Goal: Task Accomplishment & Management: Complete application form

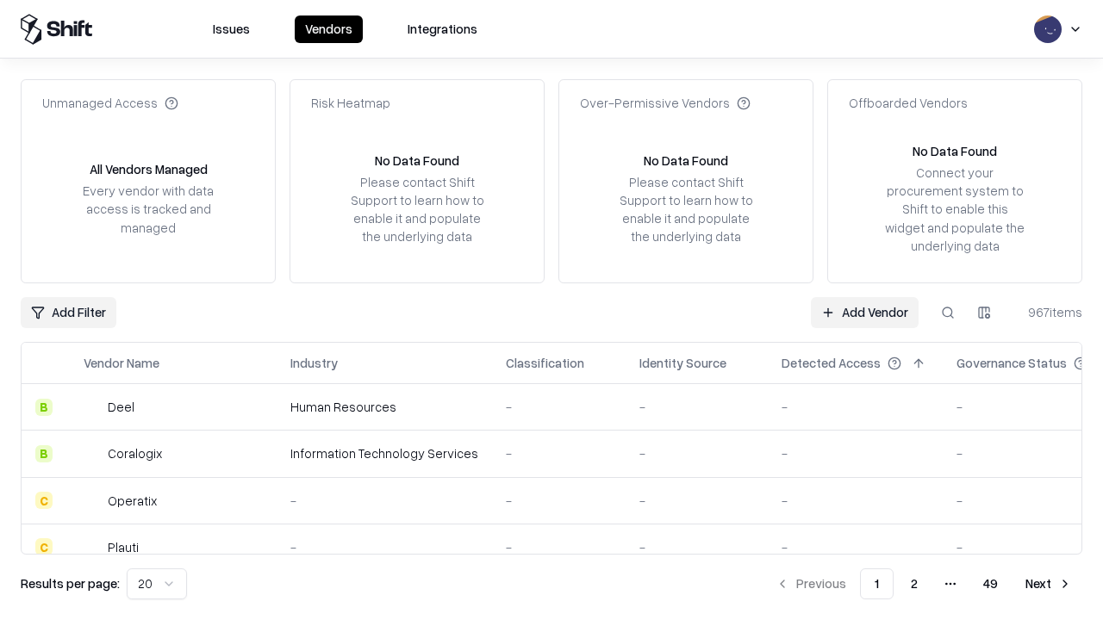
click at [864, 312] on link "Add Vendor" at bounding box center [865, 312] width 108 height 31
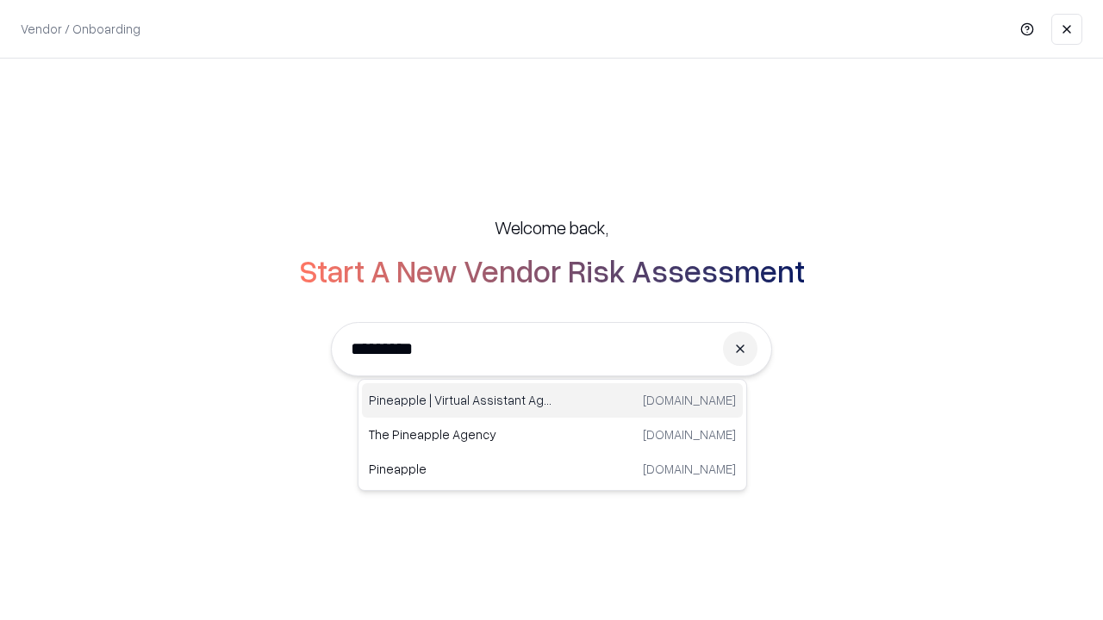
click at [552, 401] on div "Pineapple | Virtual Assistant Agency [DOMAIN_NAME]" at bounding box center [552, 400] width 381 height 34
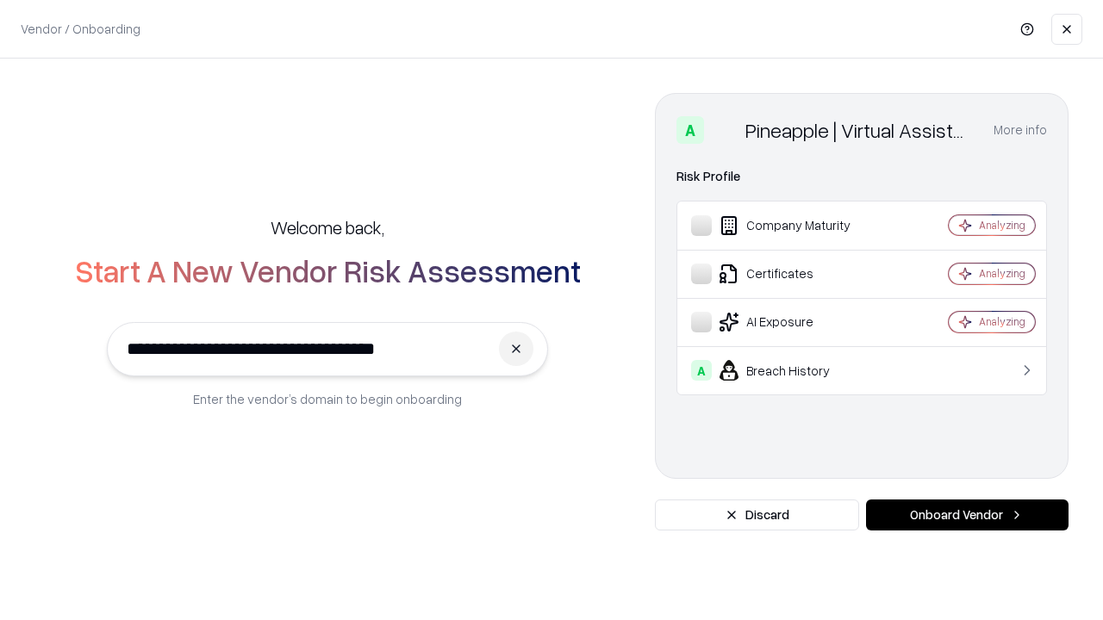
type input "**********"
click at [966, 515] on button "Onboard Vendor" at bounding box center [967, 515] width 202 height 31
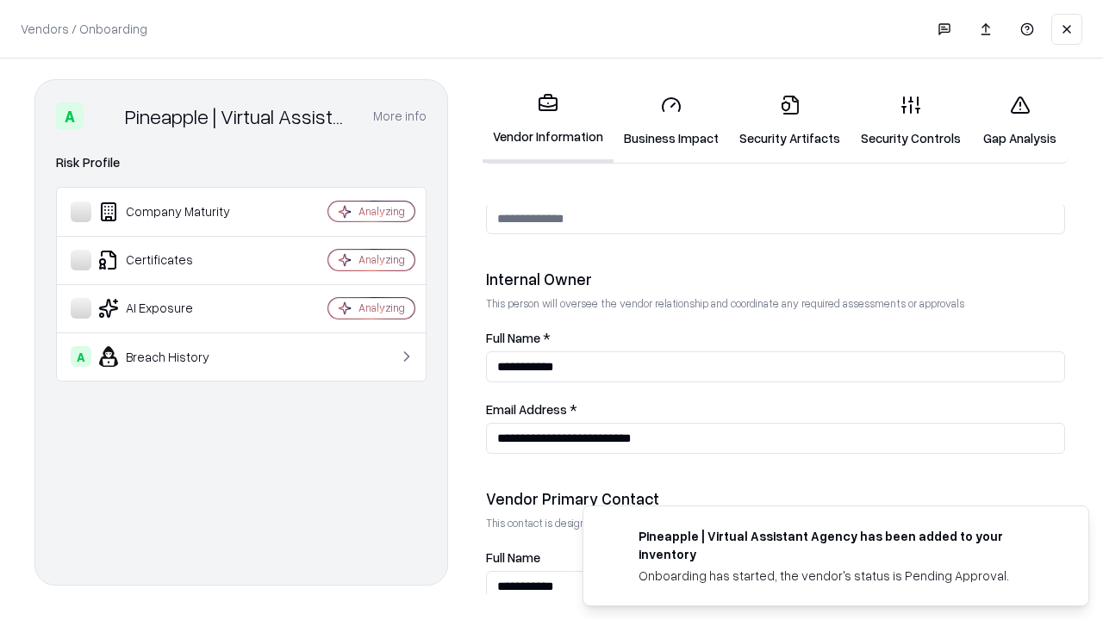
scroll to position [892, 0]
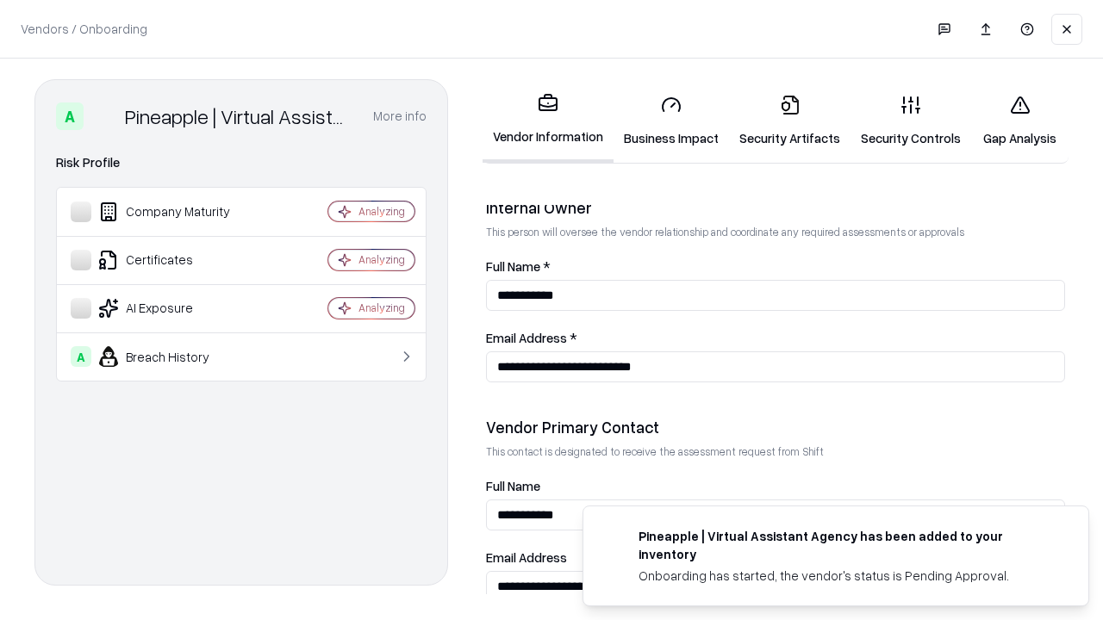
click at [671, 121] on link "Business Impact" at bounding box center [670, 121] width 115 height 80
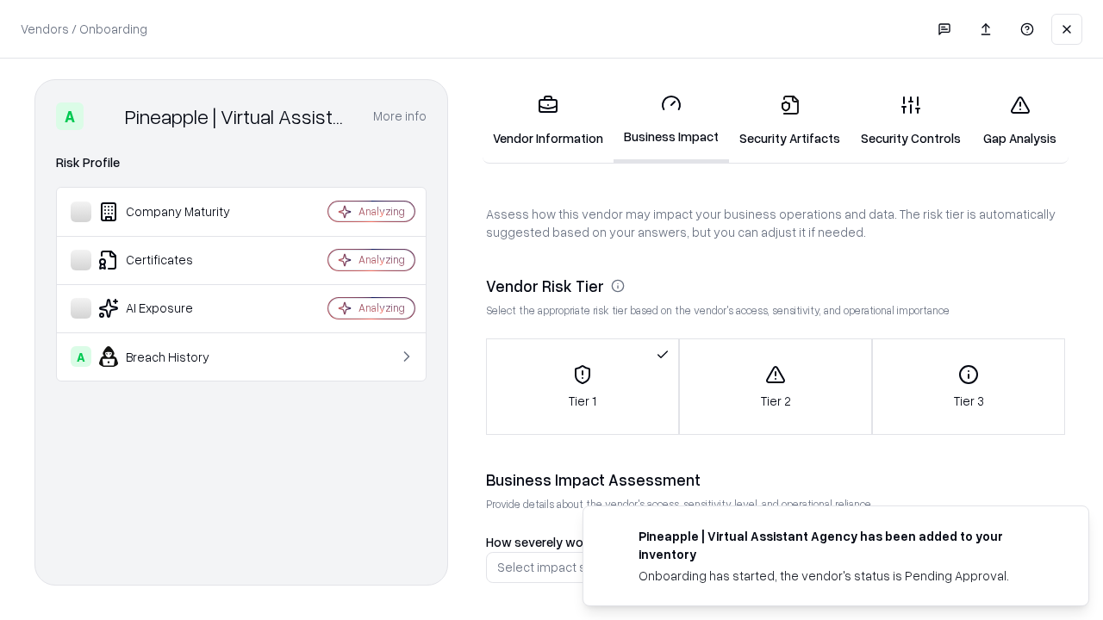
click at [789, 121] on link "Security Artifacts" at bounding box center [789, 121] width 121 height 80
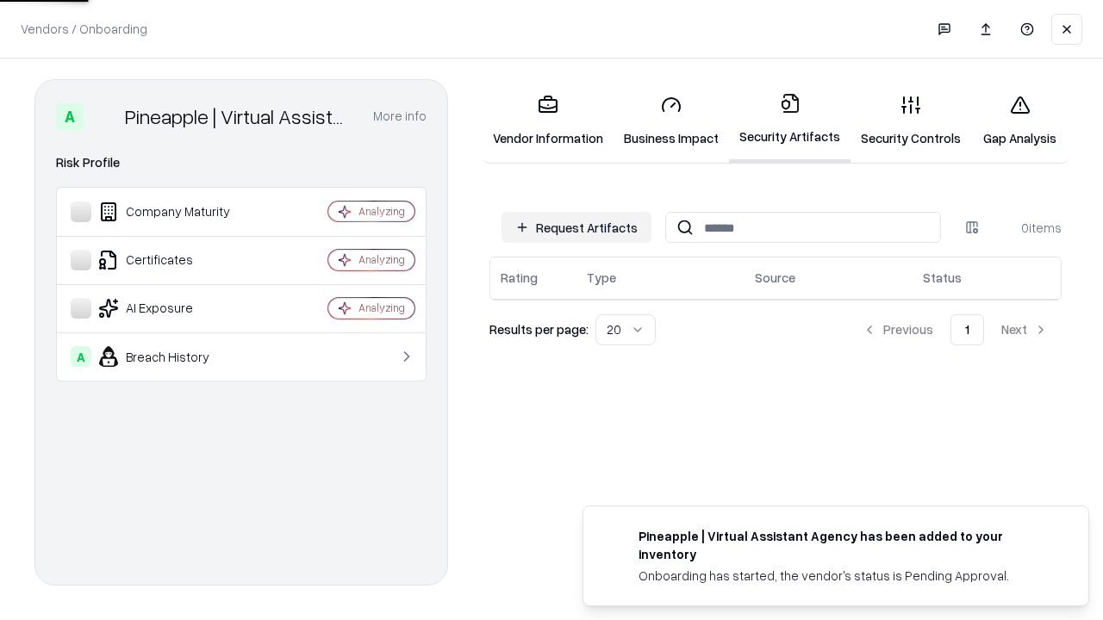
click at [576, 227] on button "Request Artifacts" at bounding box center [576, 227] width 150 height 31
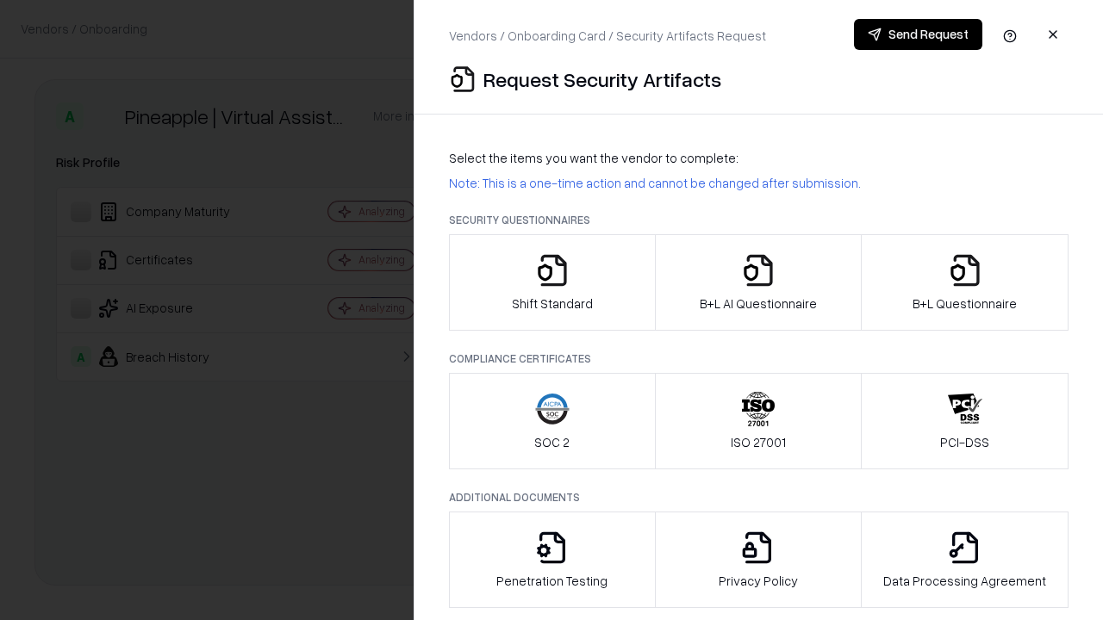
click at [551, 283] on icon "button" at bounding box center [552, 270] width 34 height 34
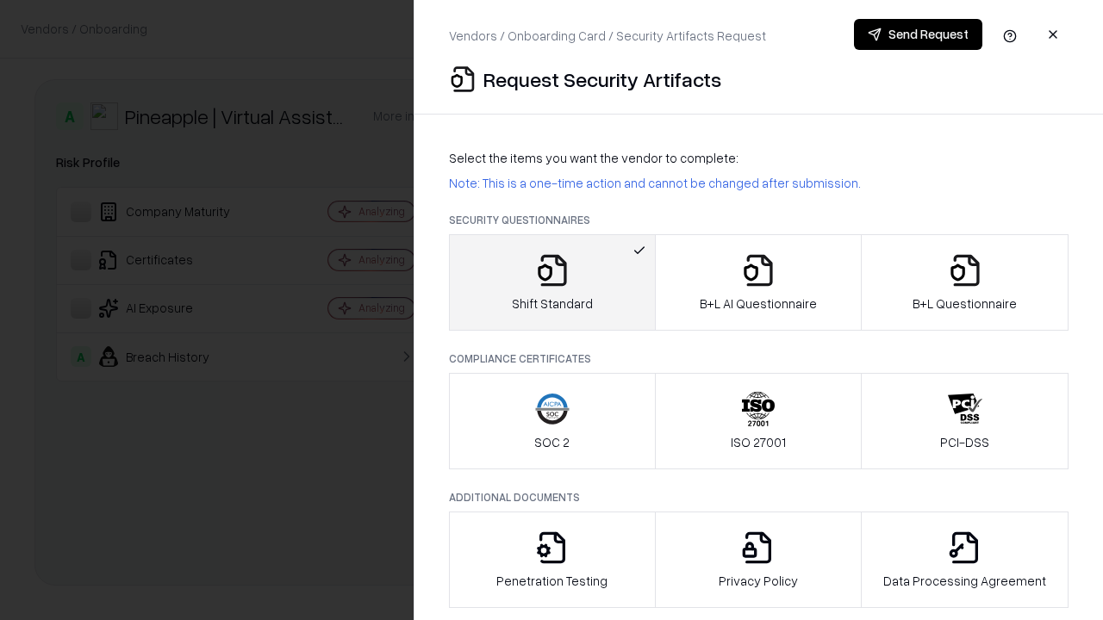
click at [917, 34] on button "Send Request" at bounding box center [918, 34] width 128 height 31
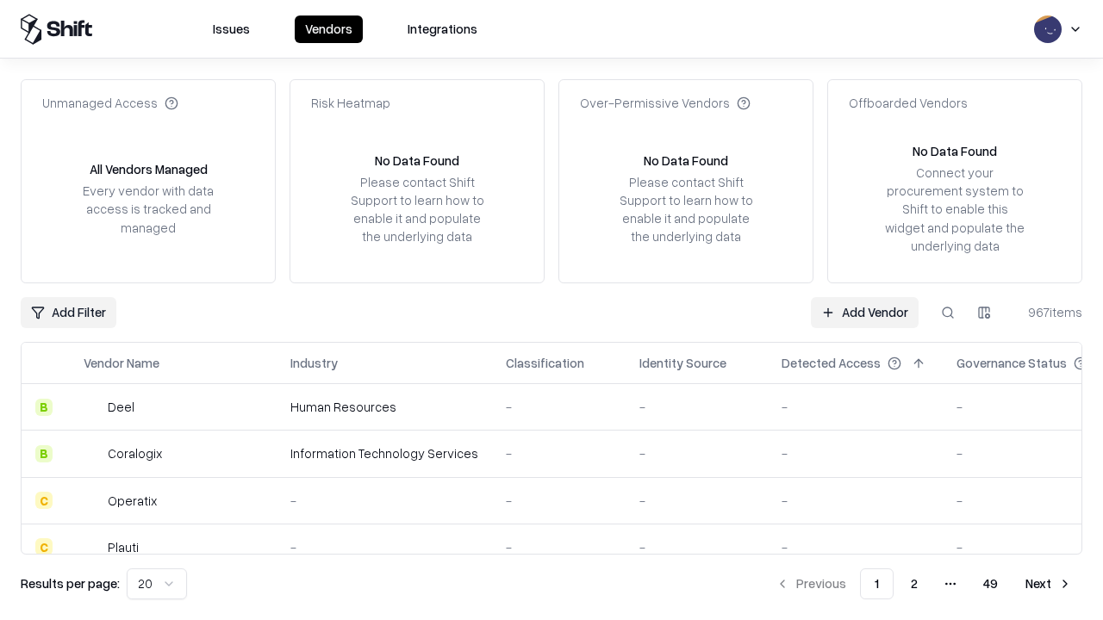
click at [948, 312] on button at bounding box center [947, 312] width 31 height 31
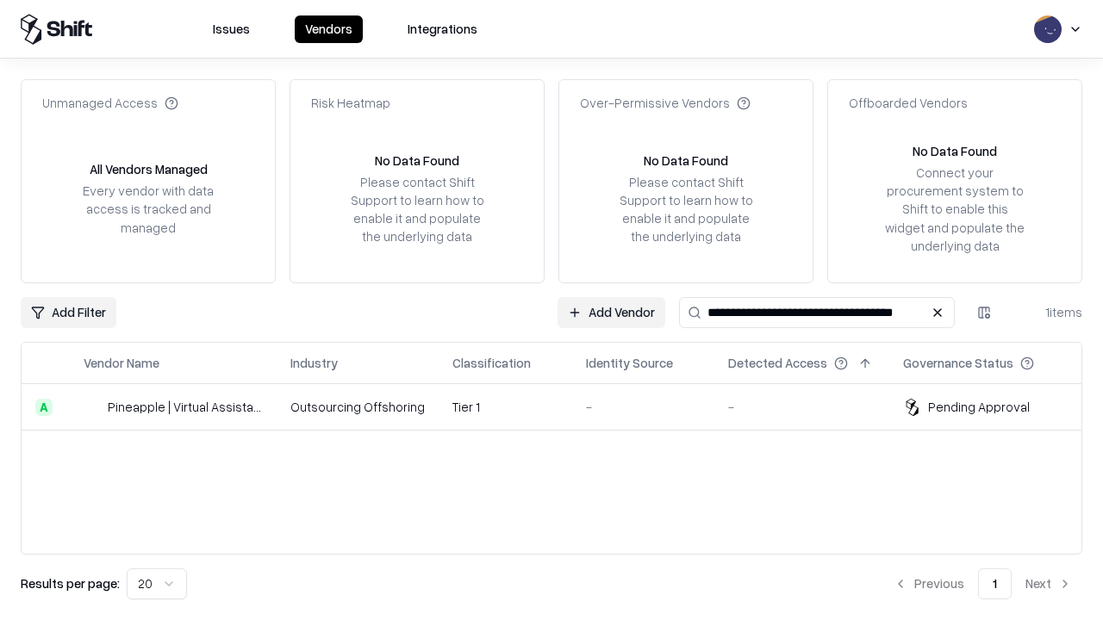
type input "**********"
click at [562, 407] on td "Tier 1" at bounding box center [505, 407] width 134 height 47
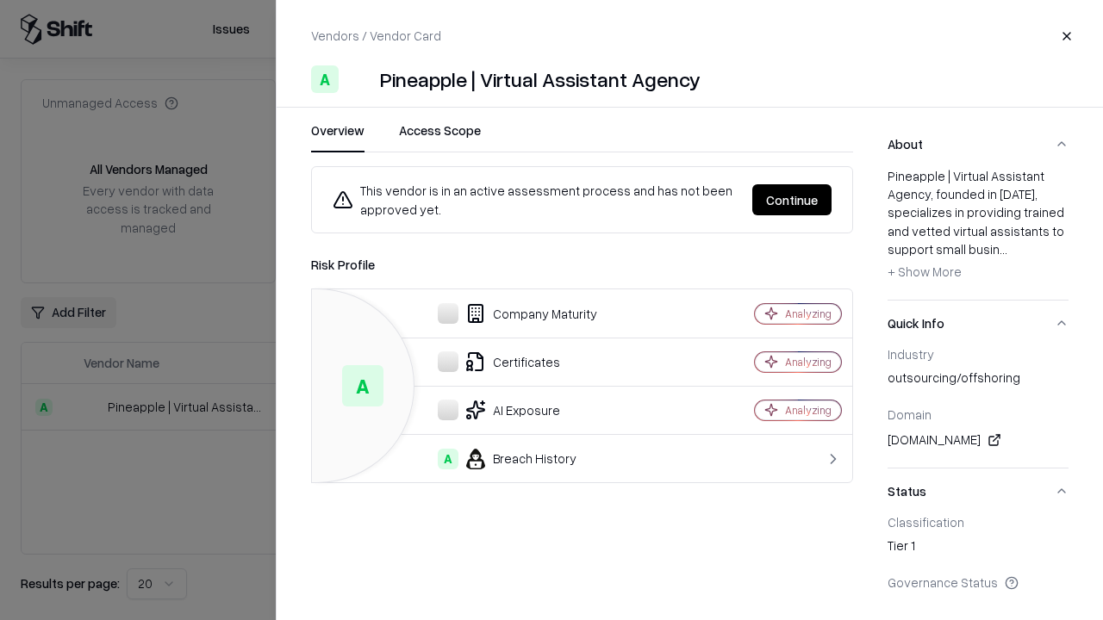
click at [792, 200] on button "Continue" at bounding box center [791, 199] width 79 height 31
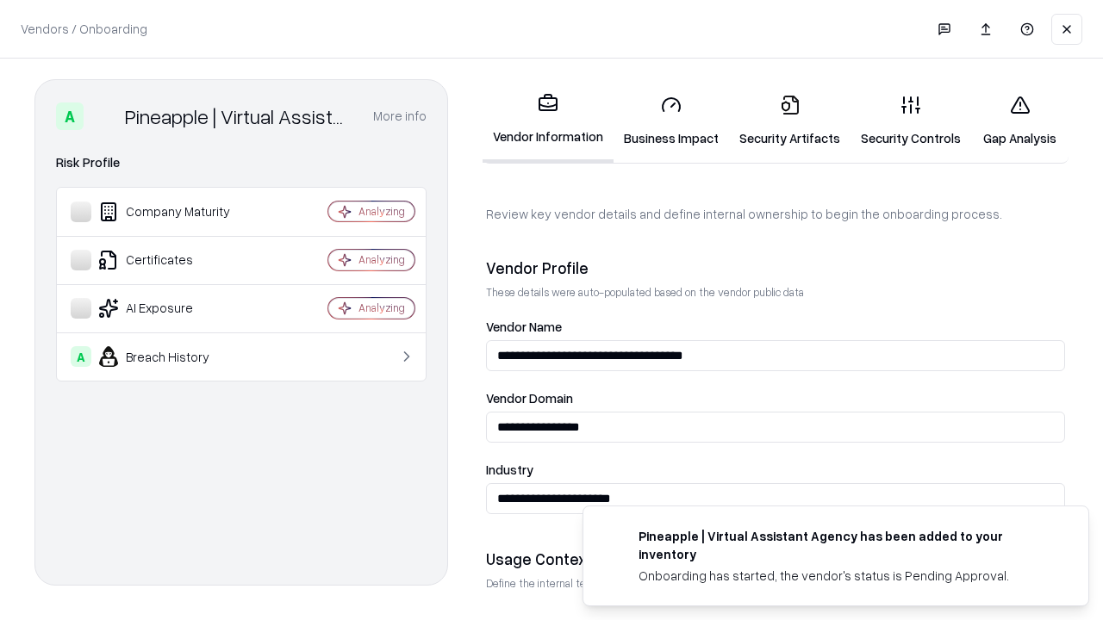
click at [789, 121] on link "Security Artifacts" at bounding box center [789, 121] width 121 height 80
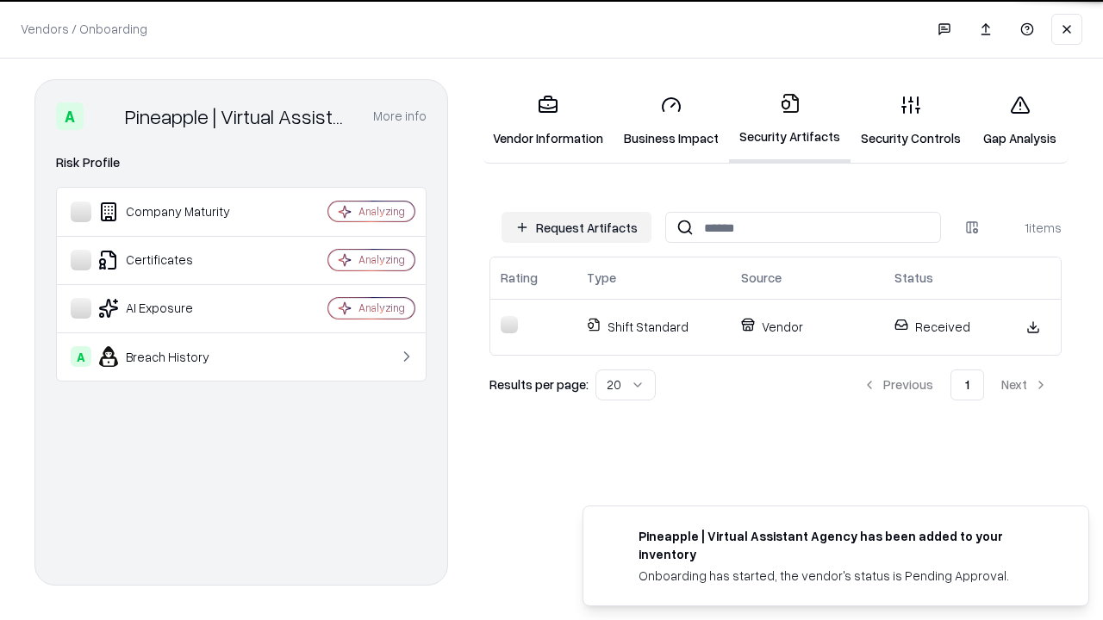
click at [1019, 121] on link "Gap Analysis" at bounding box center [1019, 121] width 97 height 80
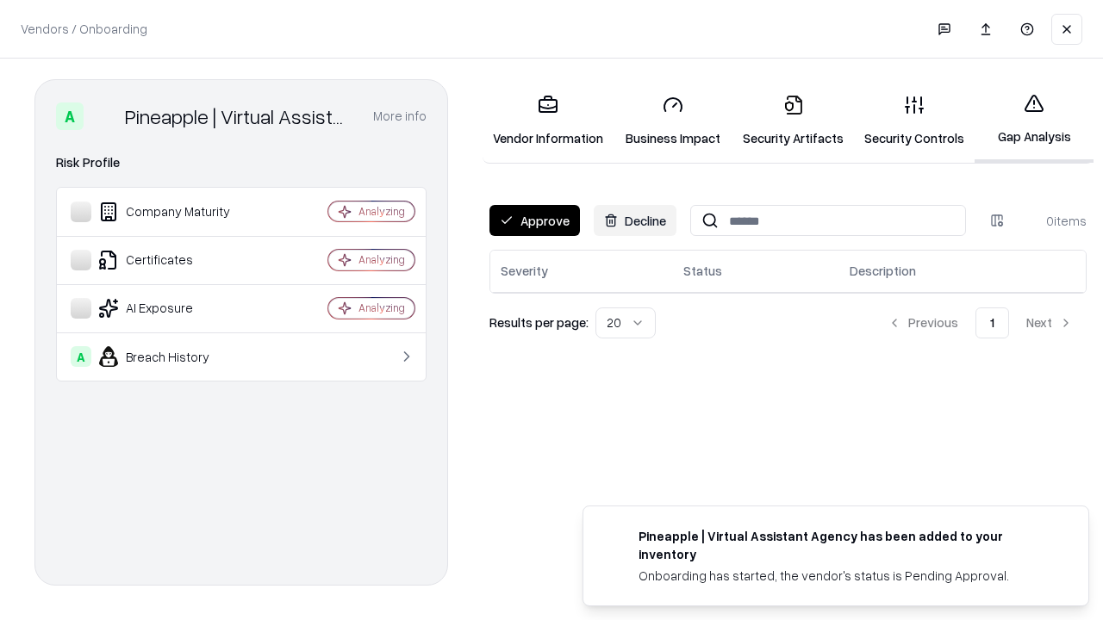
click at [534, 221] on button "Approve" at bounding box center [534, 220] width 90 height 31
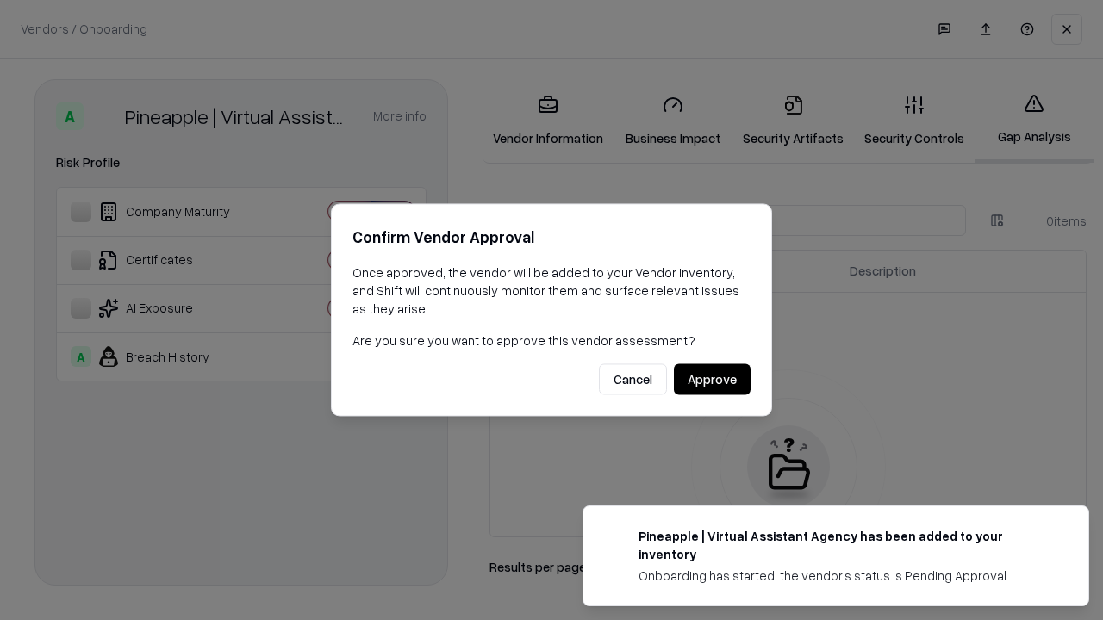
click at [712, 379] on button "Approve" at bounding box center [712, 379] width 77 height 31
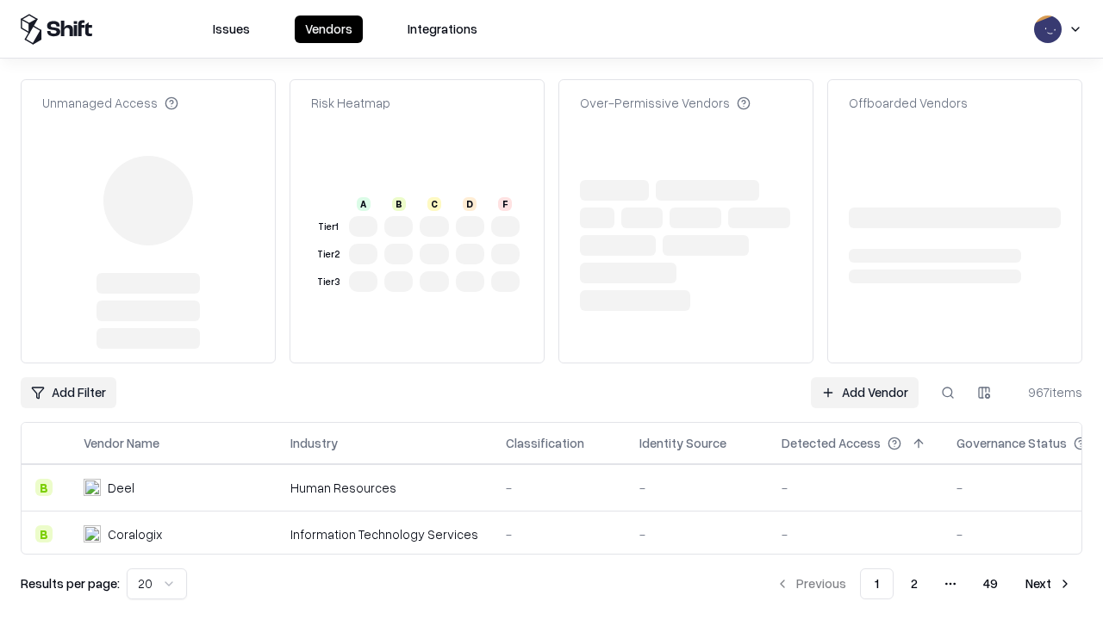
type input "**********"
click at [864, 377] on link "Add Vendor" at bounding box center [865, 392] width 108 height 31
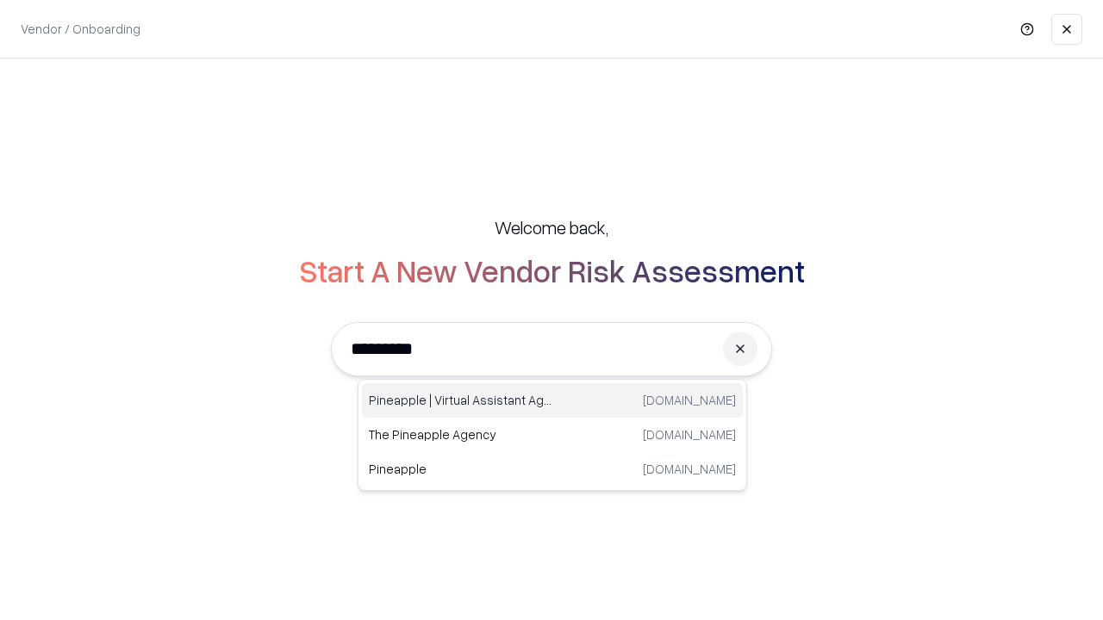
click at [552, 401] on div "Pineapple | Virtual Assistant Agency [DOMAIN_NAME]" at bounding box center [552, 400] width 381 height 34
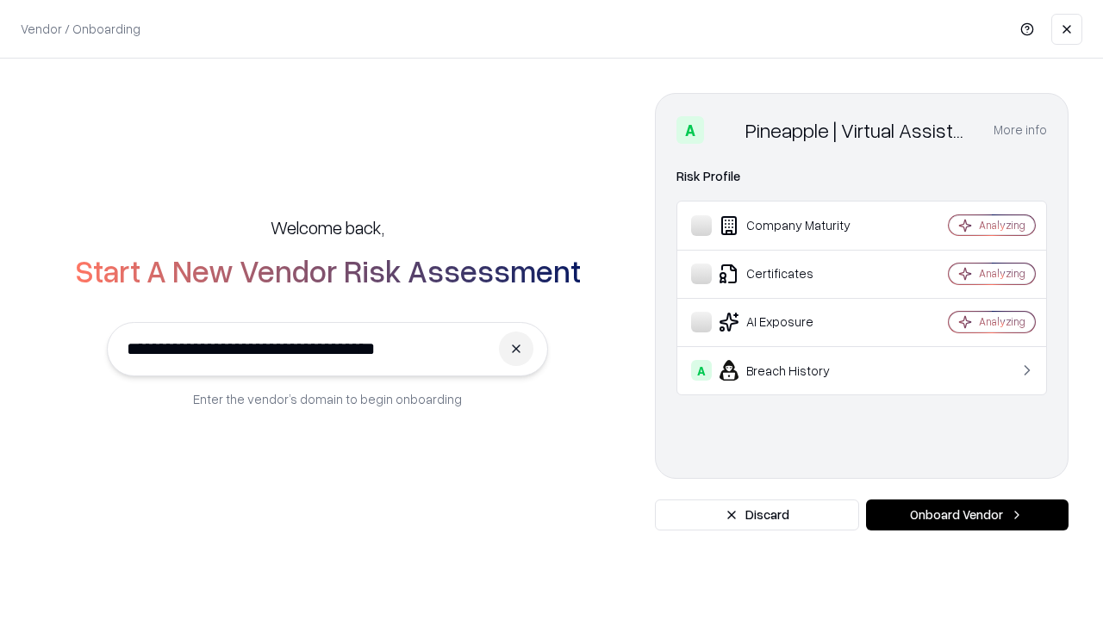
type input "**********"
click at [966, 515] on button "Onboard Vendor" at bounding box center [967, 515] width 202 height 31
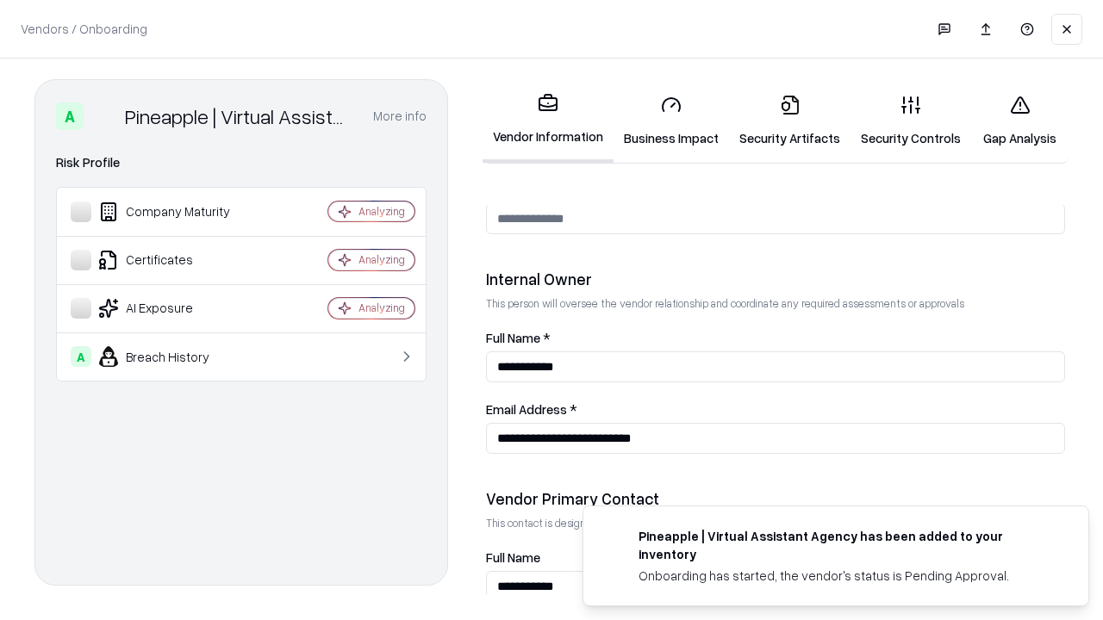
scroll to position [892, 0]
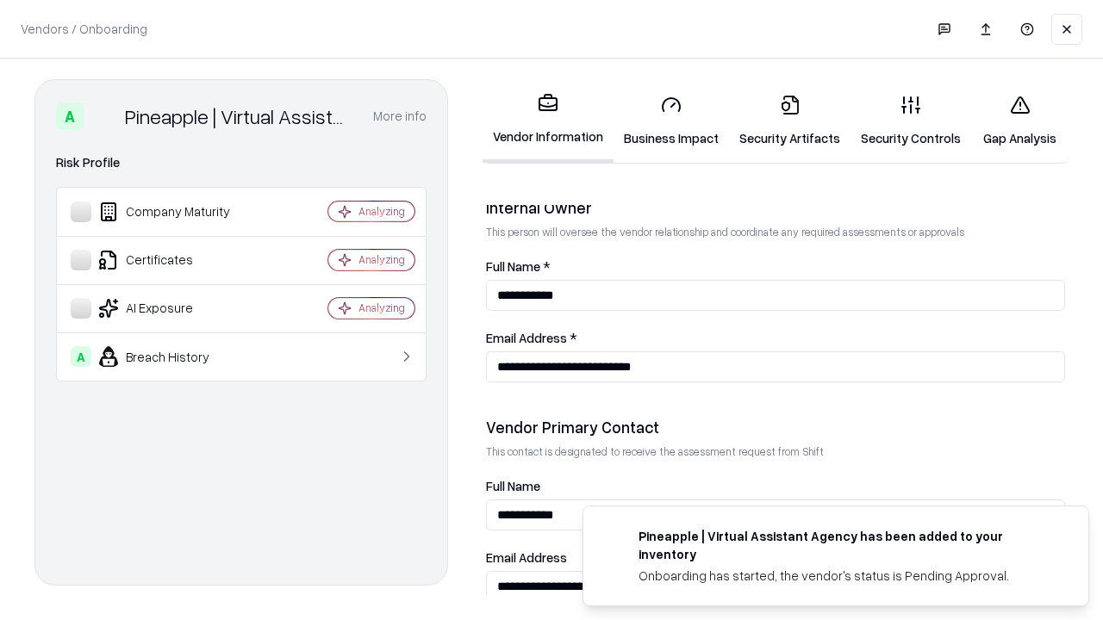
click at [1019, 121] on link "Gap Analysis" at bounding box center [1019, 121] width 97 height 80
